Goal: Task Accomplishment & Management: Manage account settings

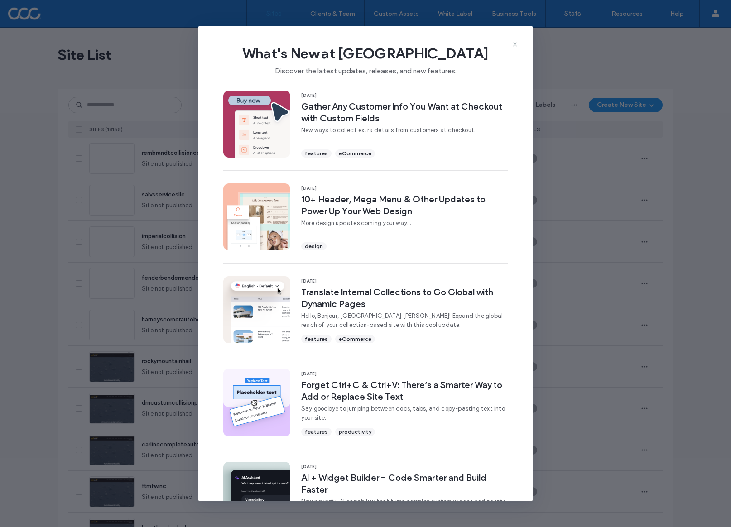
click at [512, 44] on icon at bounding box center [514, 44] width 7 height 7
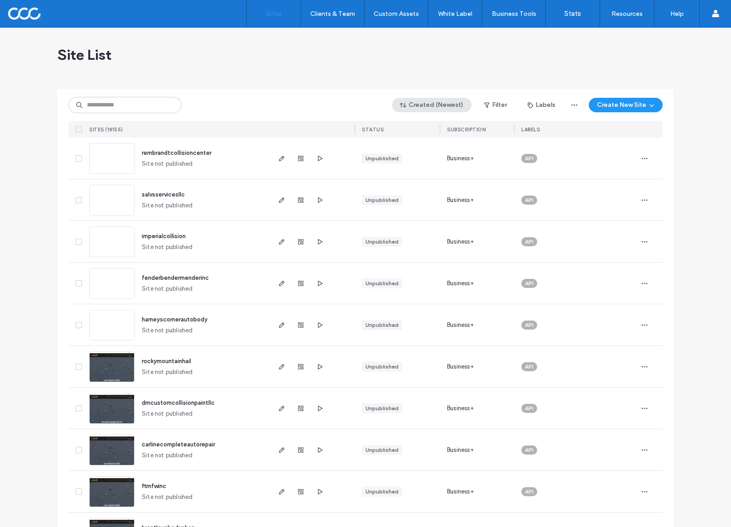
click at [454, 106] on button "Created (Newest)" at bounding box center [431, 105] width 79 height 14
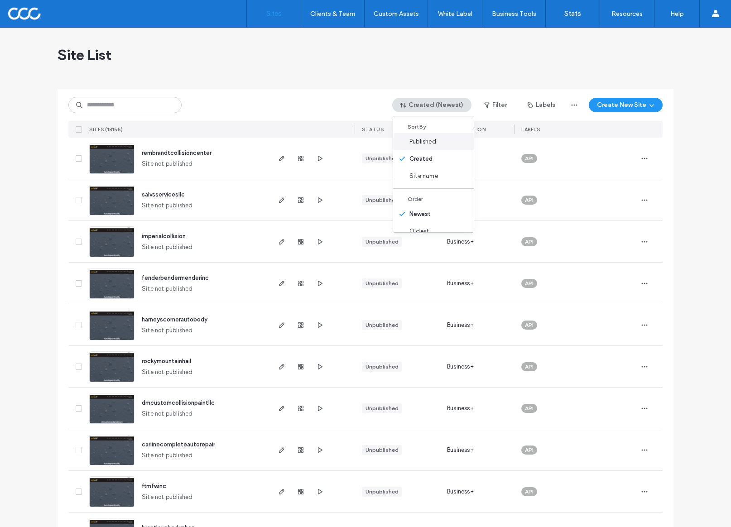
click at [422, 142] on span "Published" at bounding box center [422, 141] width 27 height 9
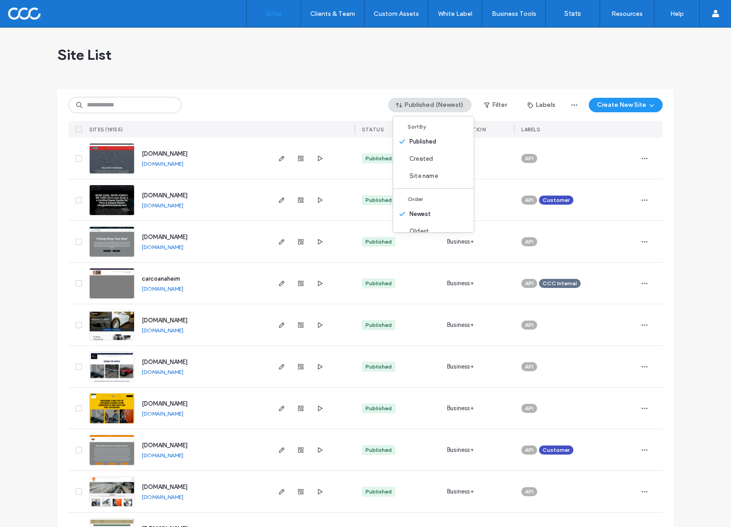
click at [169, 164] on link "[DOMAIN_NAME]" at bounding box center [163, 163] width 42 height 7
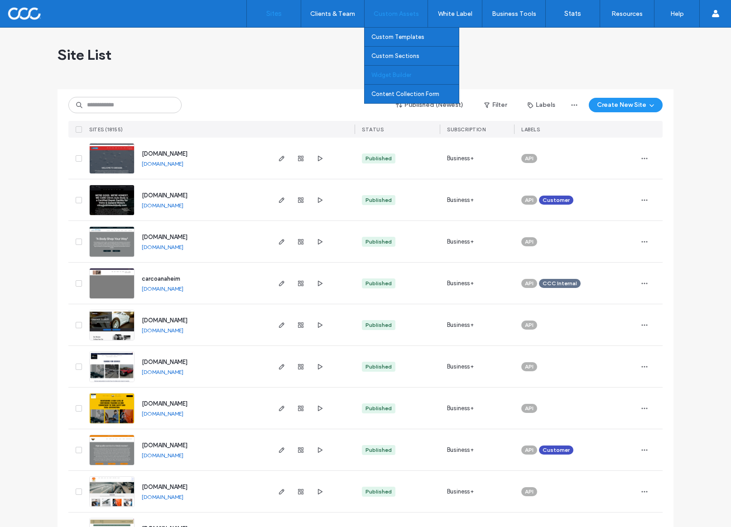
click at [406, 71] on link "Widget Builder" at bounding box center [414, 75] width 87 height 19
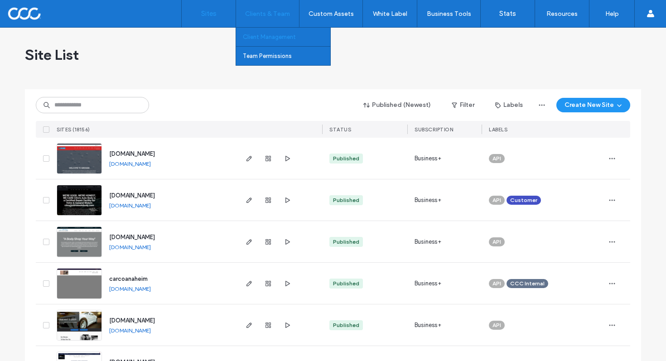
click at [270, 35] on label "Client Management" at bounding box center [269, 37] width 53 height 7
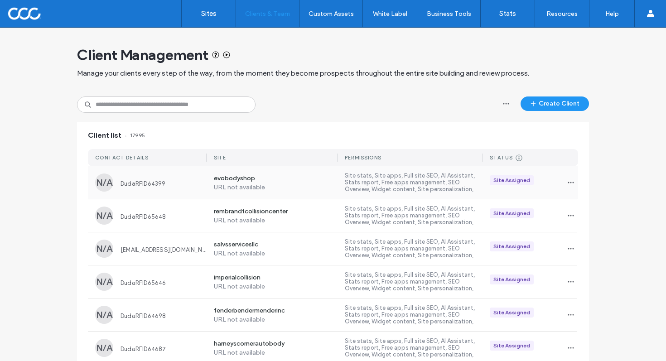
click at [390, 184] on label "Site stats, Site apps, Full site SEO, AI Assistant, Stats report, Free apps man…" at bounding box center [414, 182] width 138 height 21
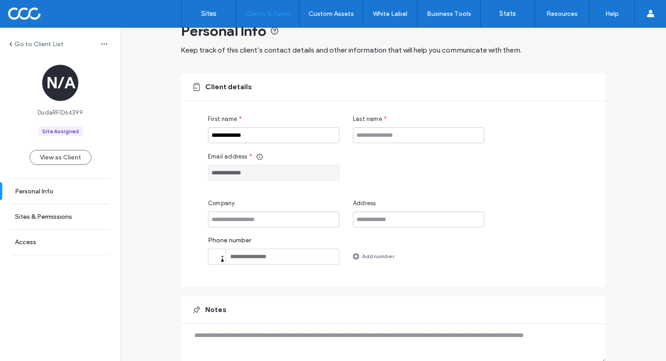
scroll to position [61, 0]
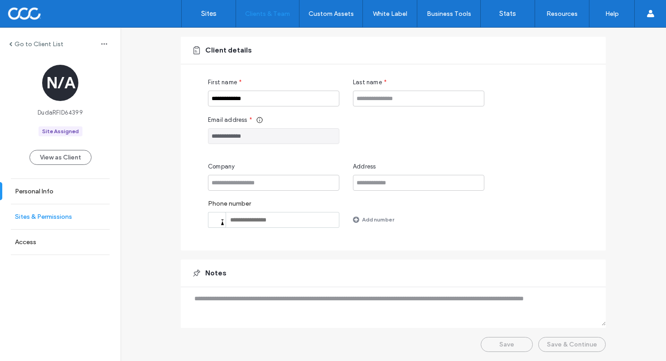
click at [60, 214] on label "Sites & Permissions" at bounding box center [43, 217] width 57 height 8
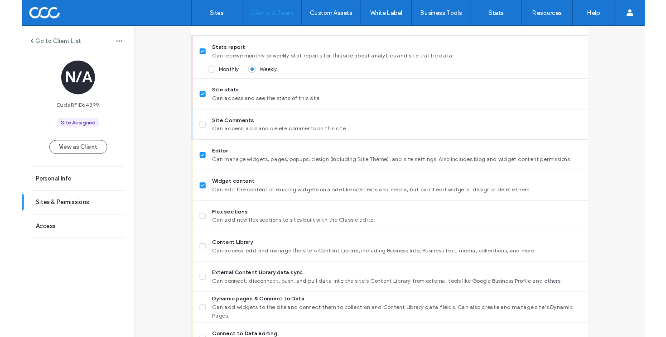
scroll to position [254, 0]
